Goal: Task Accomplishment & Management: Manage account settings

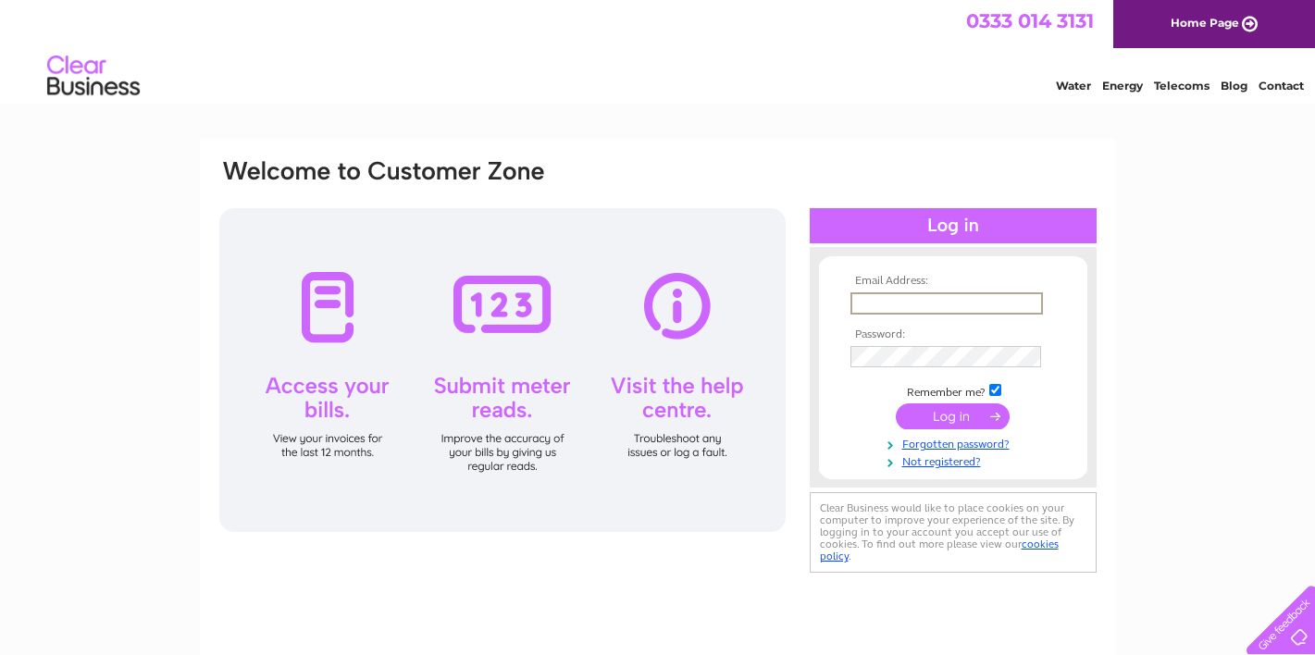
type input "[EMAIL_ADDRESS][DOMAIN_NAME]"
click at [953, 415] on input "submit" at bounding box center [953, 417] width 114 height 26
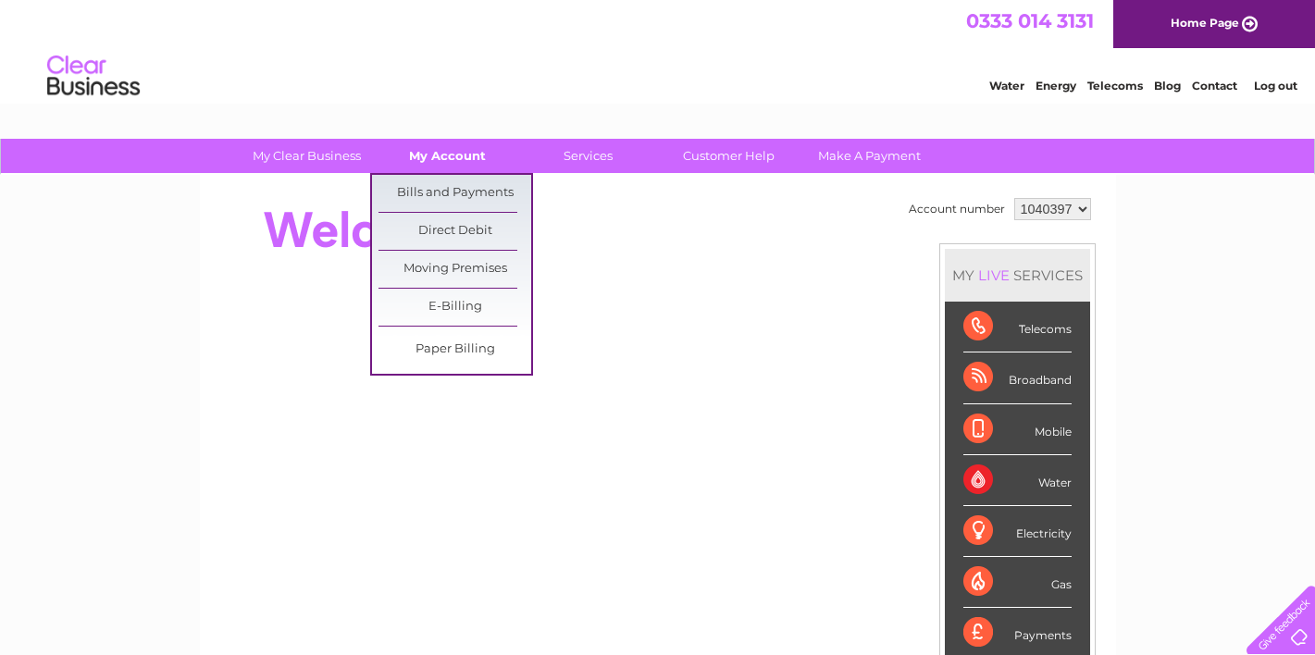
click at [471, 159] on link "My Account" at bounding box center [447, 156] width 153 height 34
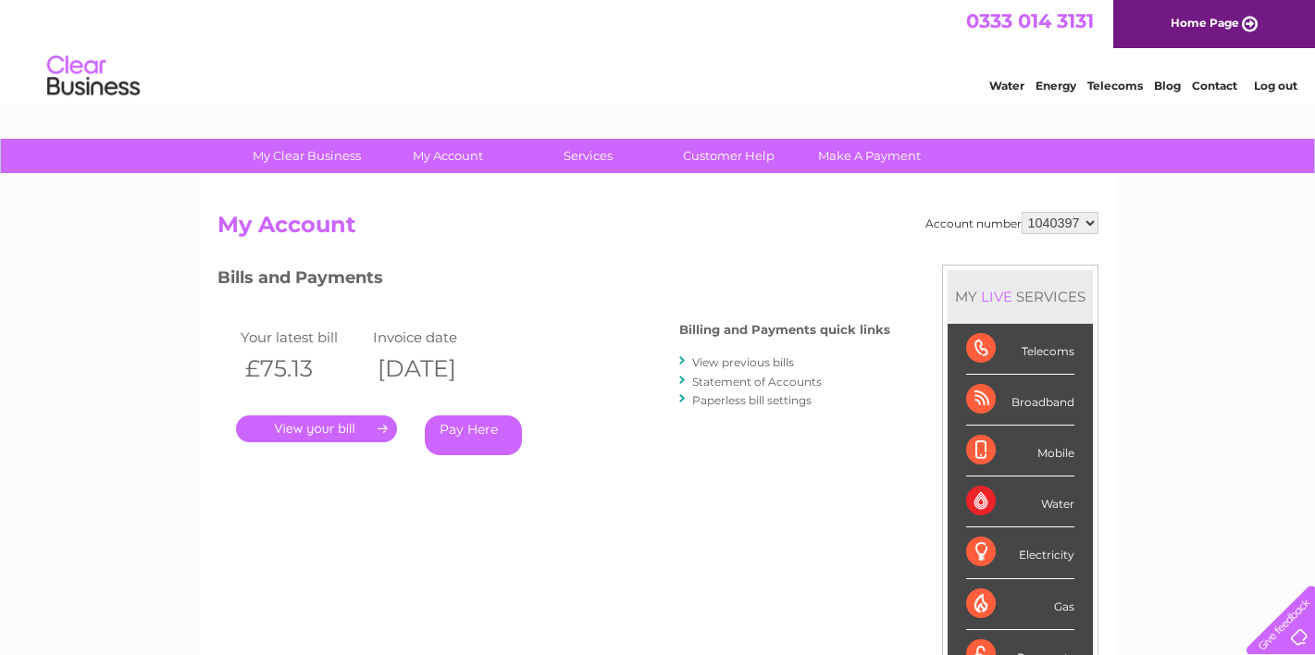
click at [373, 436] on link "." at bounding box center [316, 429] width 161 height 27
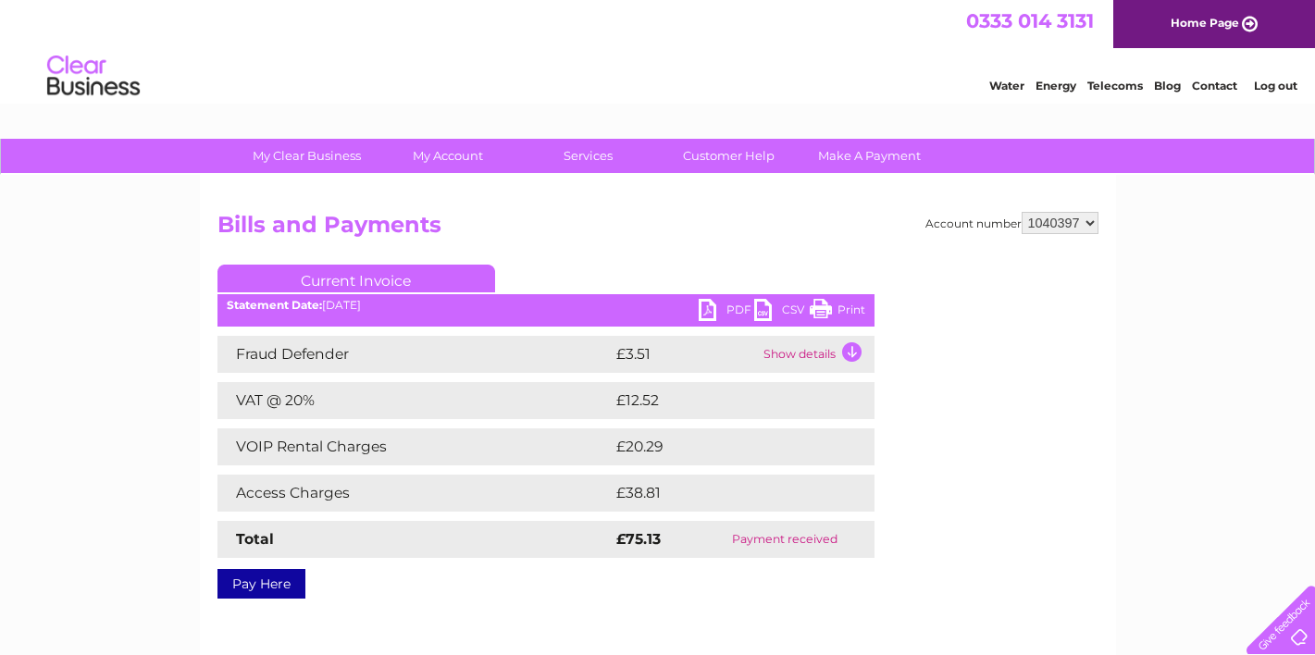
click at [726, 308] on link "PDF" at bounding box center [727, 312] width 56 height 27
